Goal: Task Accomplishment & Management: Use online tool/utility

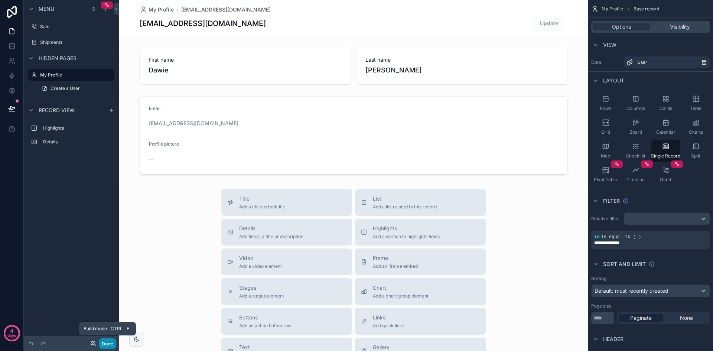
click at [111, 344] on button "Done" at bounding box center [107, 343] width 17 height 11
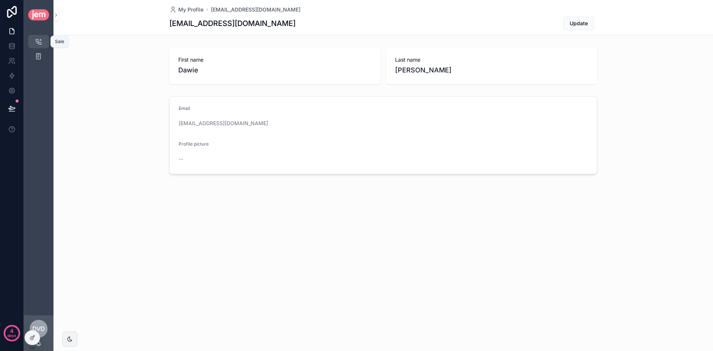
click at [40, 38] on icon "scrollable content" at bounding box center [38, 41] width 7 height 7
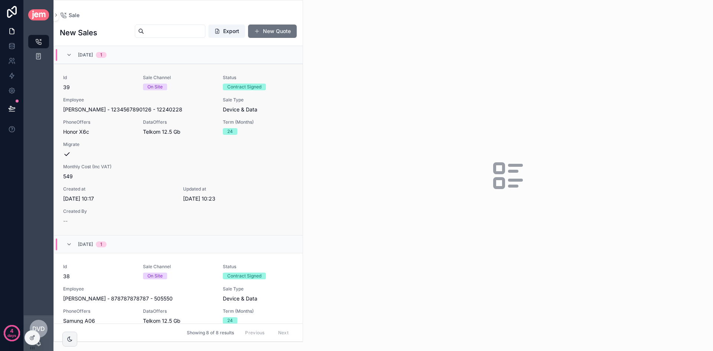
click at [210, 147] on div "Id 39 Sale Channel On Site Status [DEMOGRAPHIC_DATA] Signed Employee [PERSON_NA…" at bounding box center [178, 150] width 231 height 150
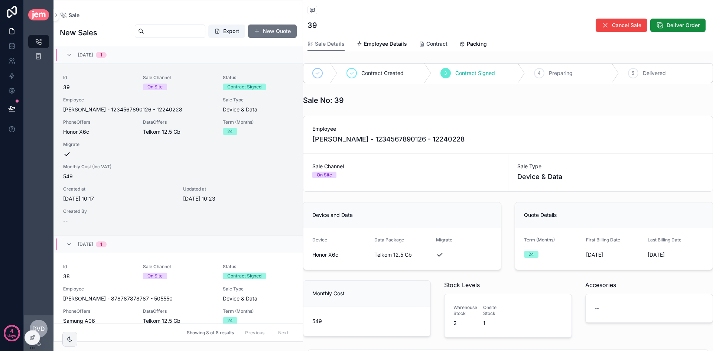
click at [441, 46] on span "Contract" at bounding box center [436, 43] width 21 height 7
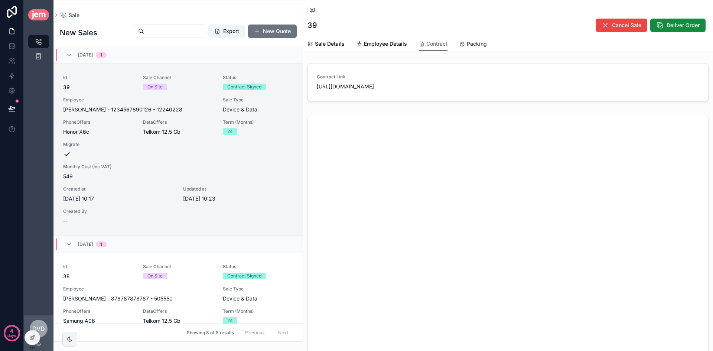
drag, startPoint x: 478, startPoint y: 42, endPoint x: 497, endPoint y: 46, distance: 19.4
click at [478, 41] on span "Packing" at bounding box center [477, 43] width 20 height 7
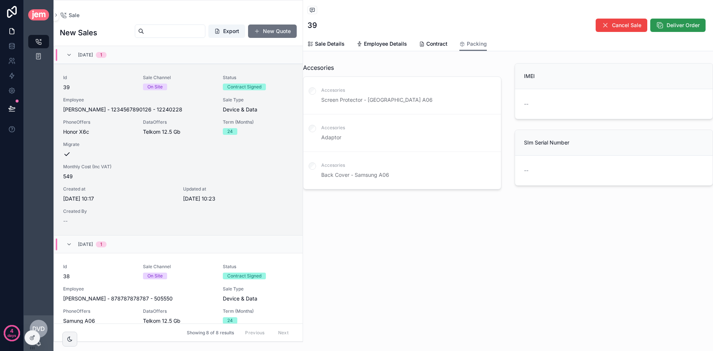
click at [672, 27] on span "Deliver Order" at bounding box center [682, 25] width 33 height 7
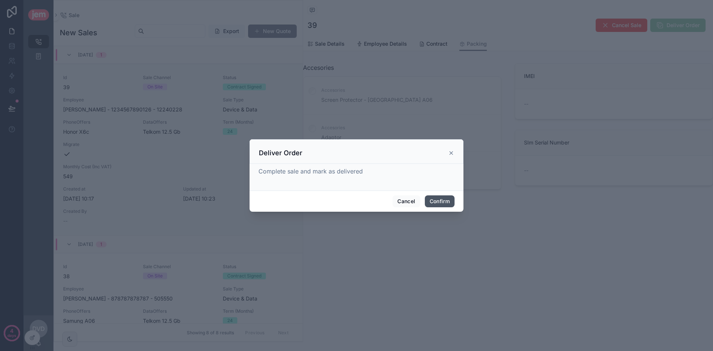
click at [428, 198] on button "Confirm" at bounding box center [440, 201] width 30 height 12
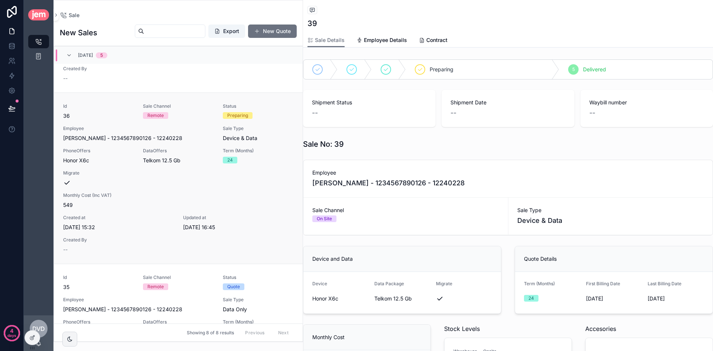
scroll to position [520, 0]
click at [212, 201] on div "Monthly Cost (Inc VAT) 549" at bounding box center [178, 201] width 231 height 16
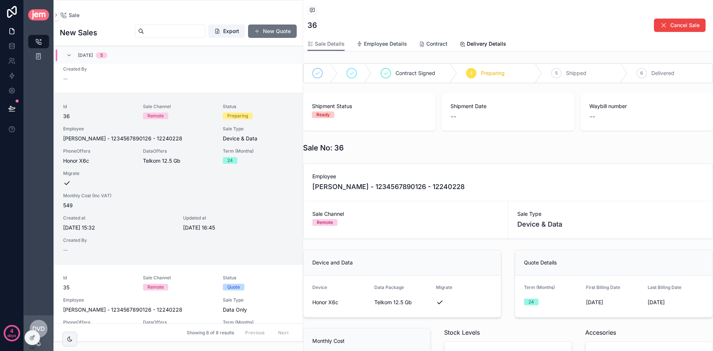
drag, startPoint x: 403, startPoint y: 45, endPoint x: 419, endPoint y: 47, distance: 16.5
click at [403, 45] on span "Employee Details" at bounding box center [385, 43] width 43 height 7
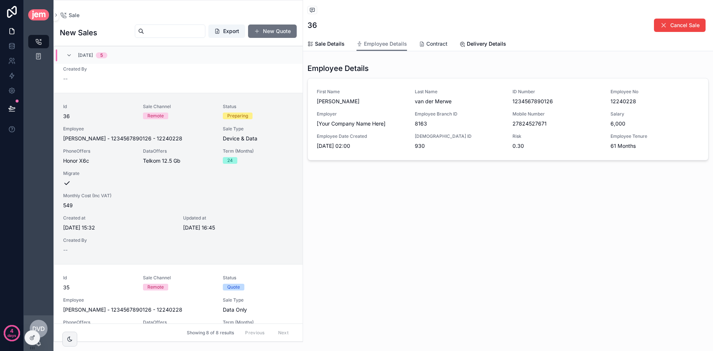
click at [429, 44] on span "Contract" at bounding box center [436, 43] width 21 height 7
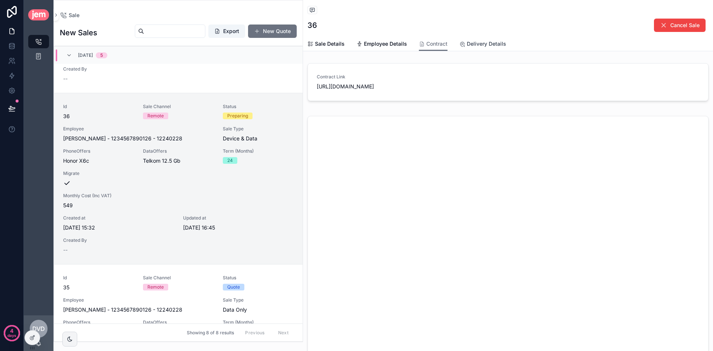
click at [483, 45] on span "Delivery Details" at bounding box center [486, 43] width 39 height 7
